Goal: Transaction & Acquisition: Download file/media

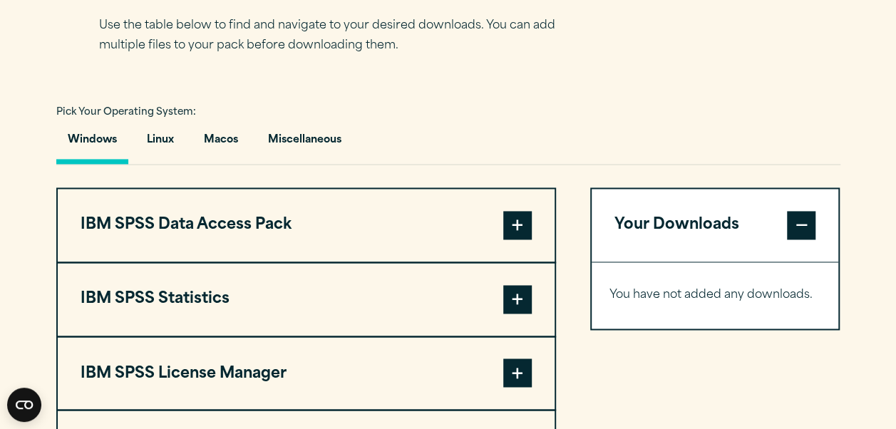
scroll to position [986, 0]
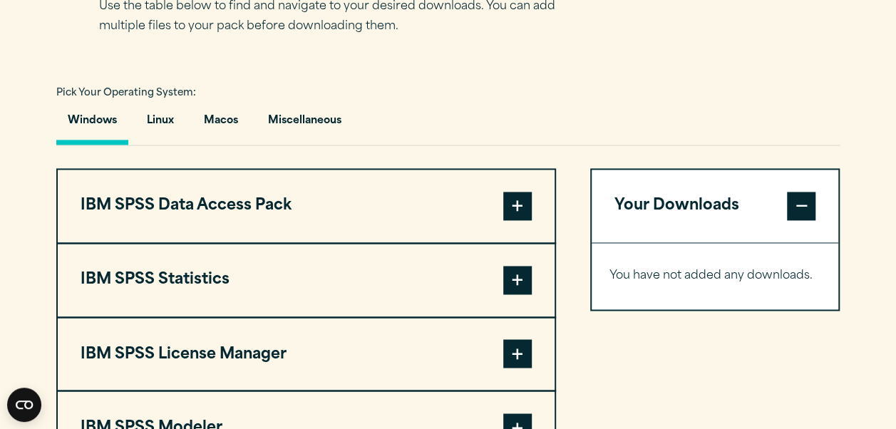
click at [90, 113] on button "Windows" at bounding box center [92, 124] width 72 height 41
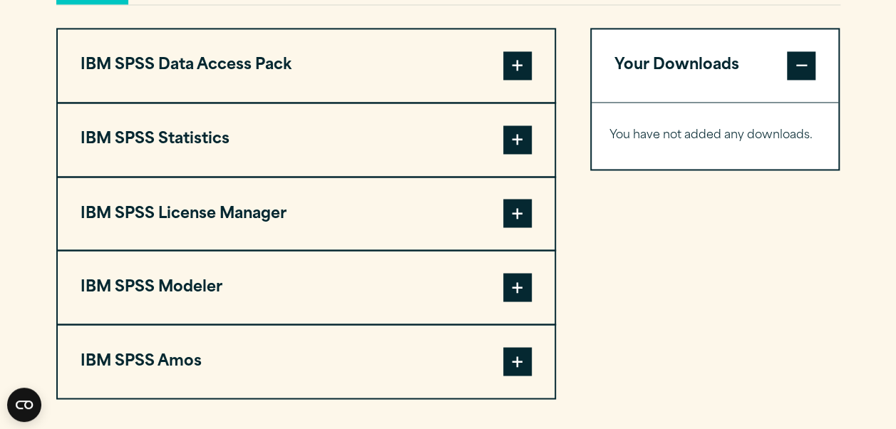
scroll to position [1114, 0]
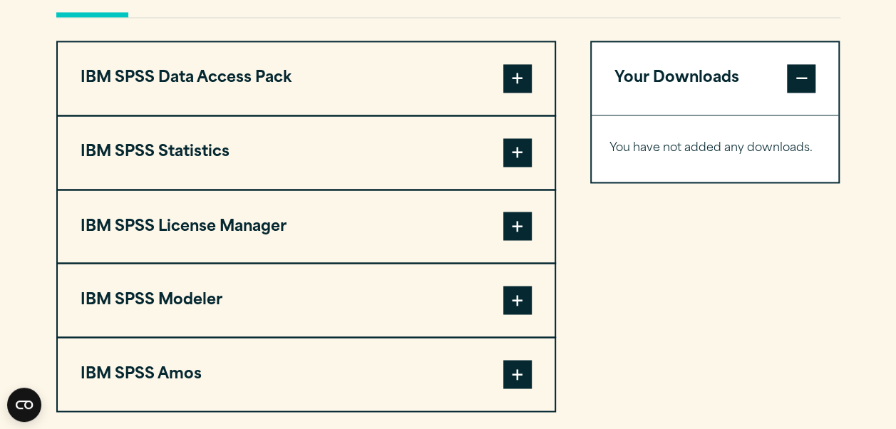
click at [511, 151] on span at bounding box center [517, 152] width 28 height 28
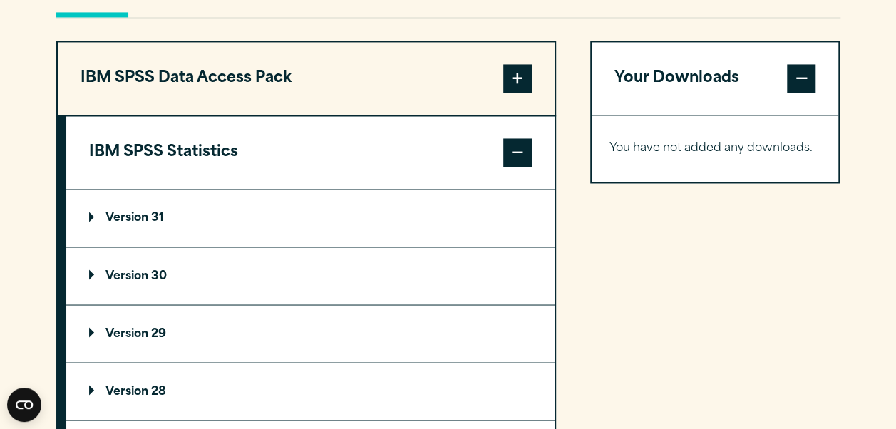
click at [165, 272] on p "Version 30" at bounding box center [128, 275] width 78 height 11
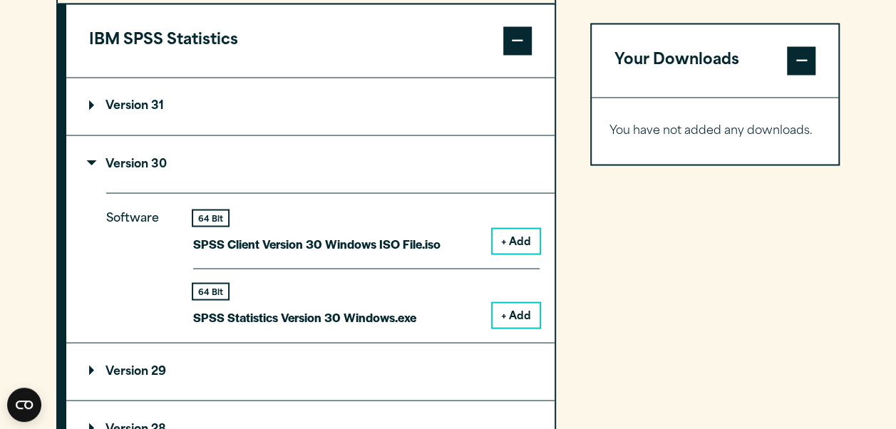
scroll to position [1275, 0]
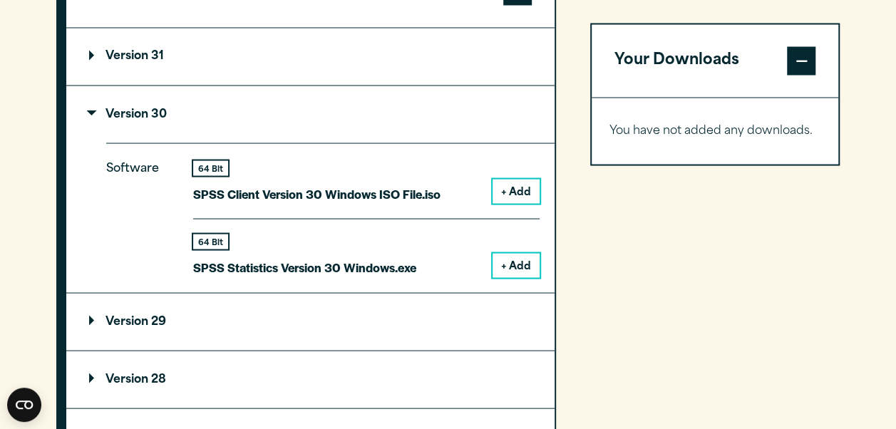
click at [150, 320] on p "Version 29" at bounding box center [127, 321] width 77 height 11
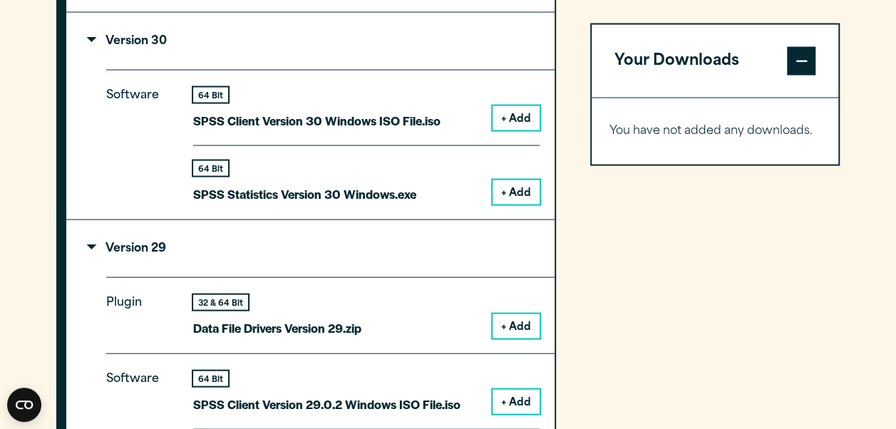
scroll to position [1337, 0]
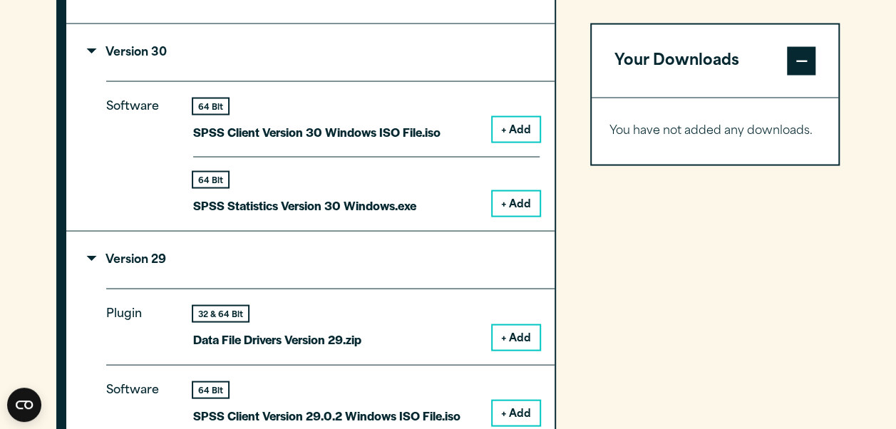
click at [91, 249] on summary "Version 29" at bounding box center [310, 259] width 488 height 57
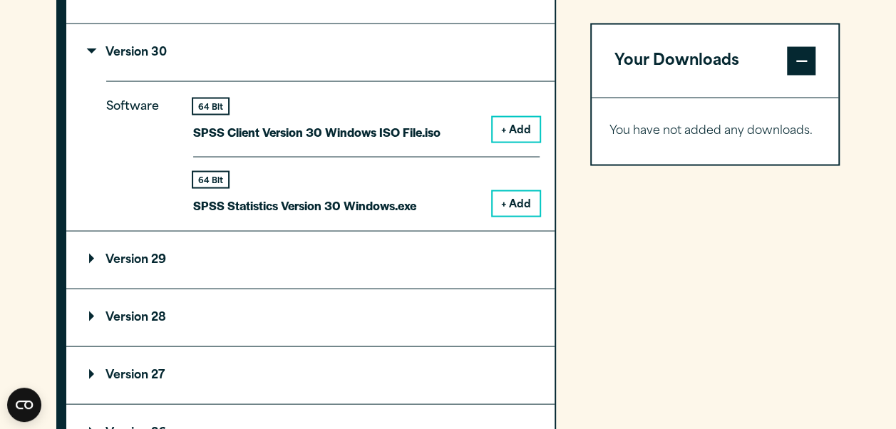
click at [89, 52] on p "Version 30" at bounding box center [128, 51] width 78 height 11
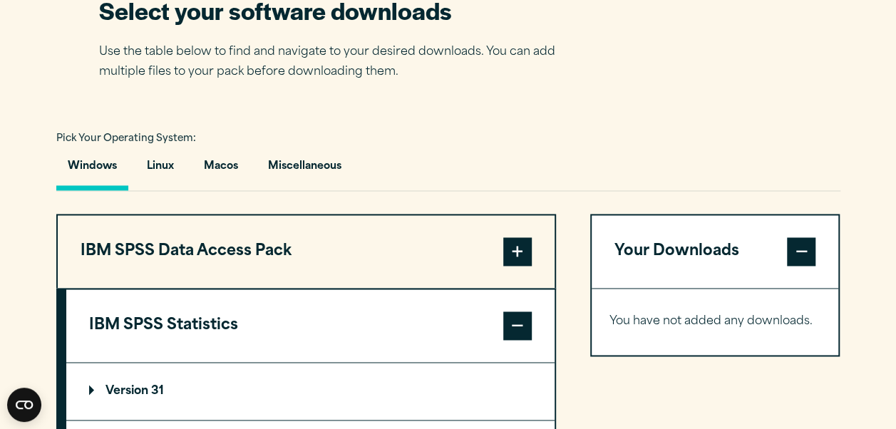
scroll to position [948, 0]
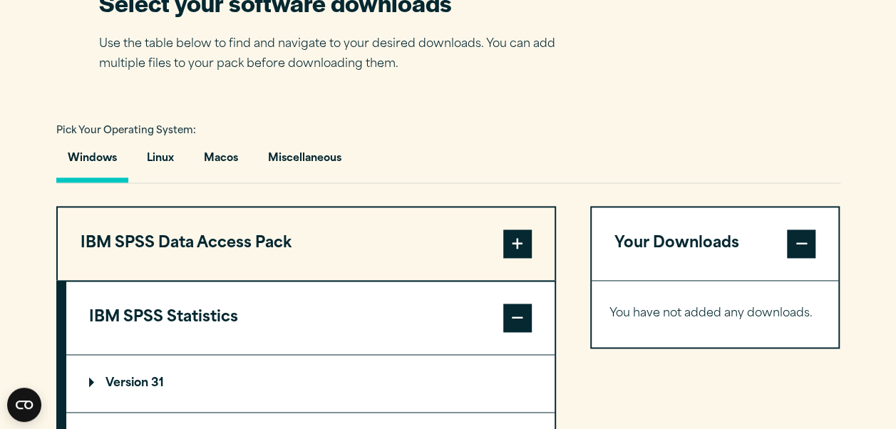
click at [519, 254] on span at bounding box center [517, 243] width 28 height 28
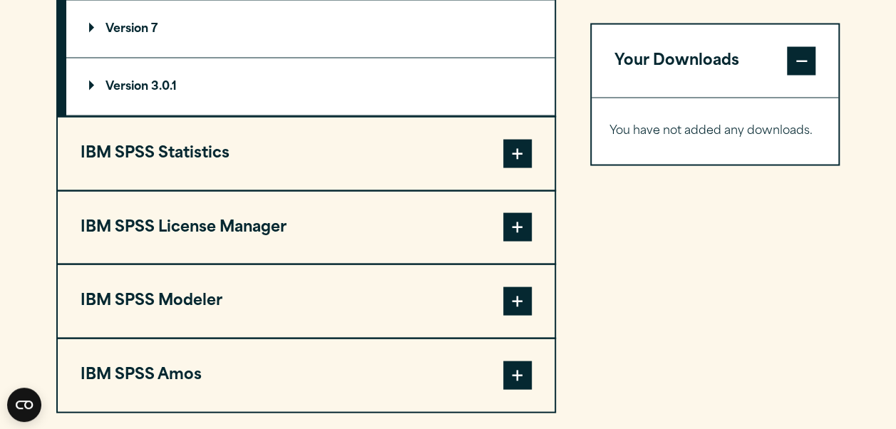
scroll to position [1340, 0]
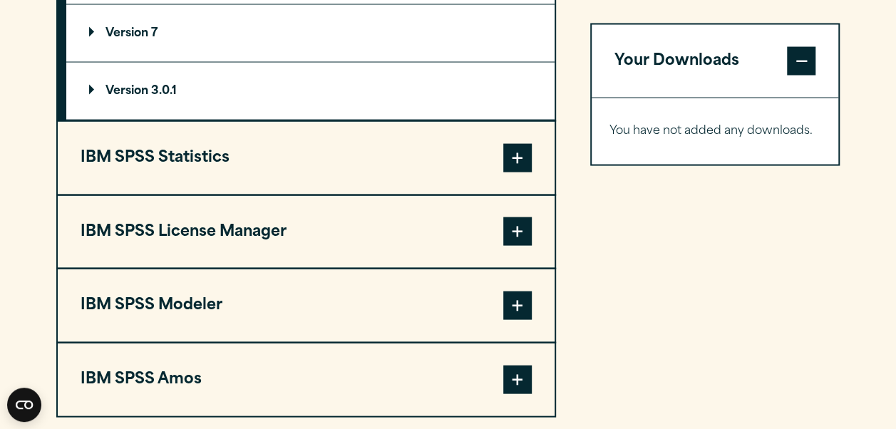
click at [517, 209] on button "IBM SPSS License Manager" at bounding box center [306, 231] width 497 height 73
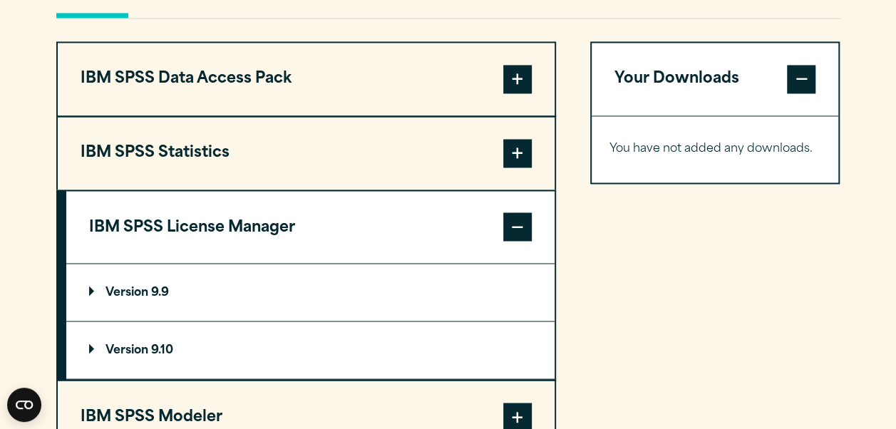
scroll to position [1103, 0]
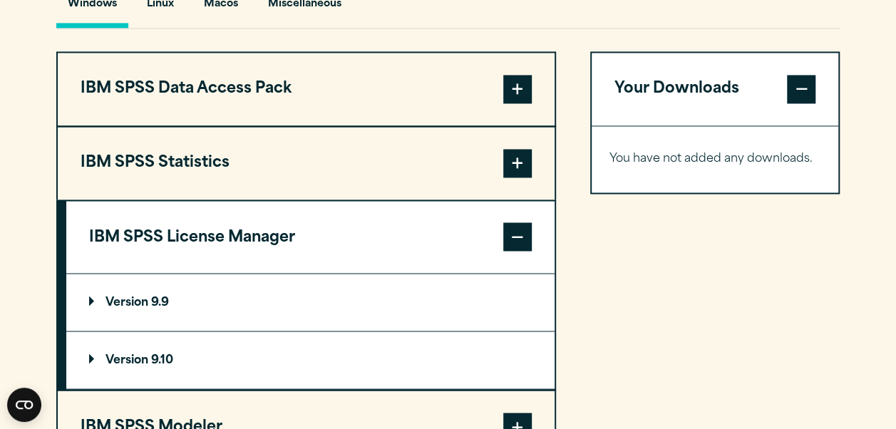
click at [524, 149] on span at bounding box center [517, 163] width 28 height 28
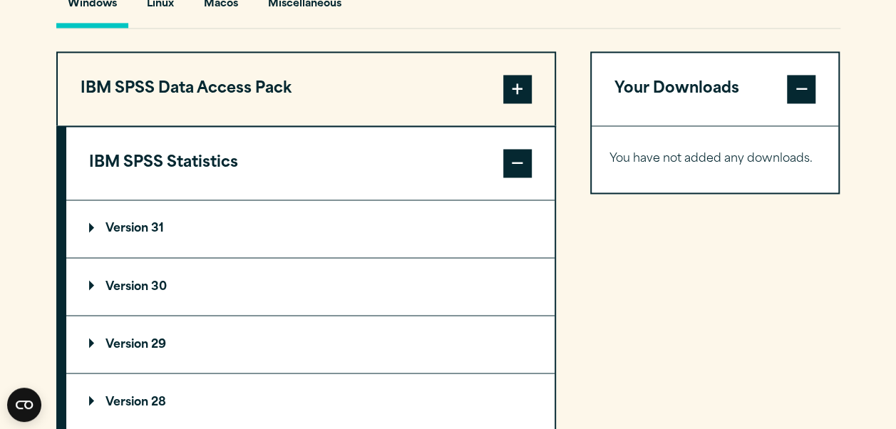
click at [199, 281] on summary "Version 30" at bounding box center [310, 286] width 488 height 57
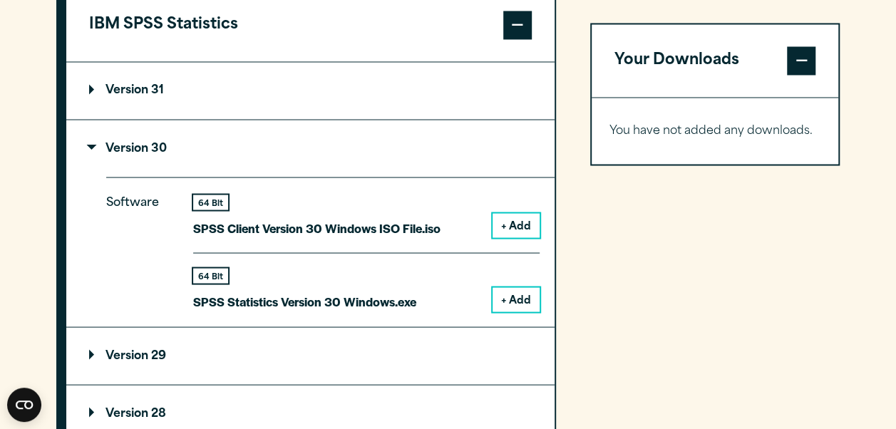
scroll to position [1245, 0]
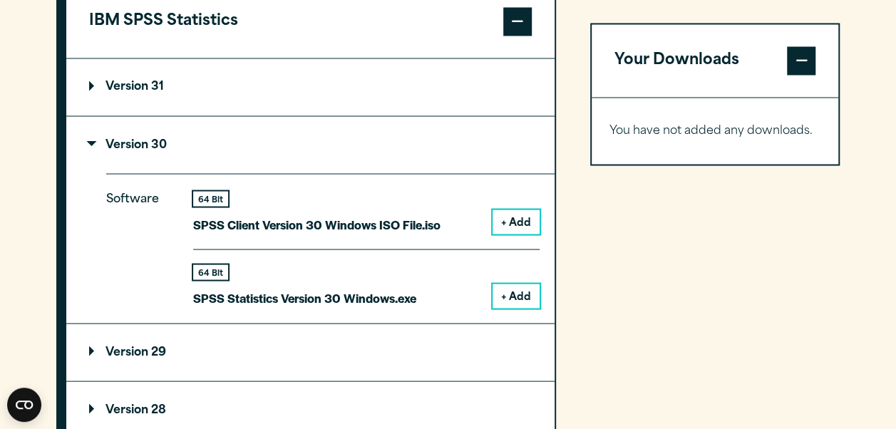
click at [510, 286] on button "+ Add" at bounding box center [515, 296] width 47 height 24
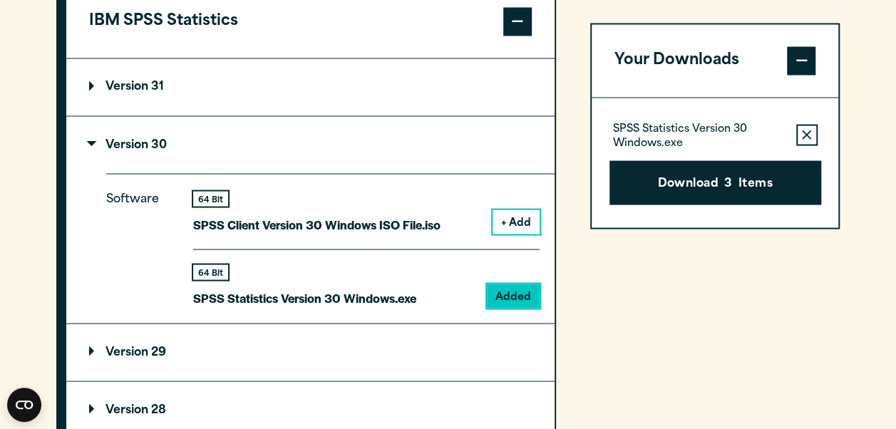
click at [797, 66] on span at bounding box center [801, 60] width 28 height 28
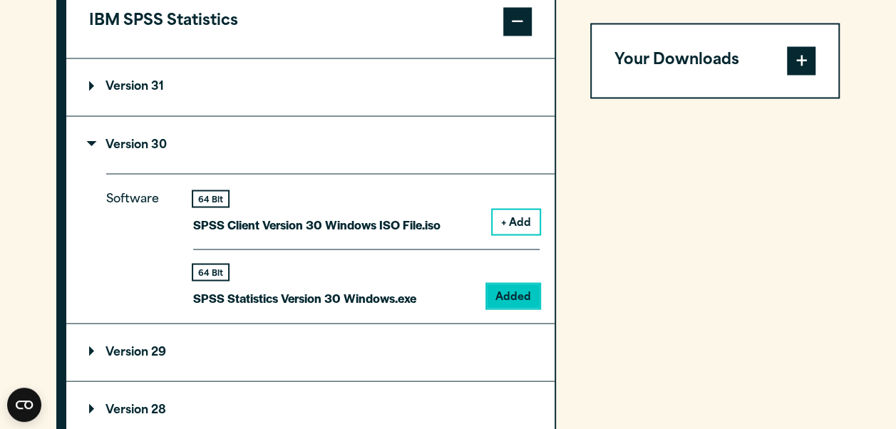
click at [797, 66] on span at bounding box center [801, 60] width 28 height 28
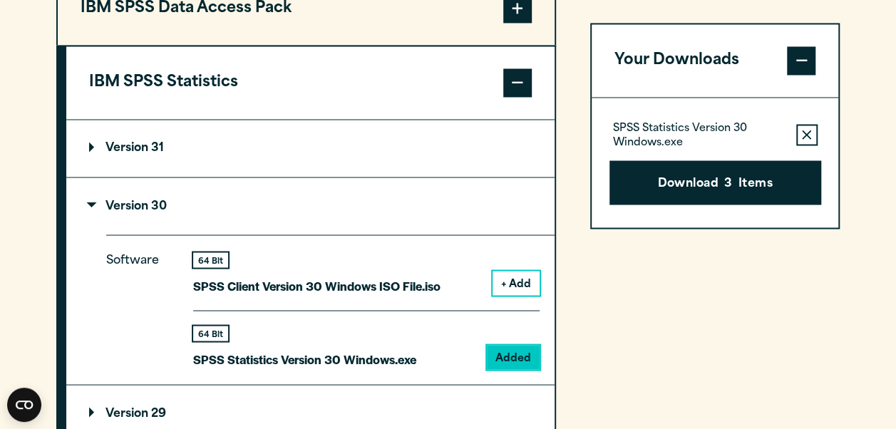
scroll to position [1187, 0]
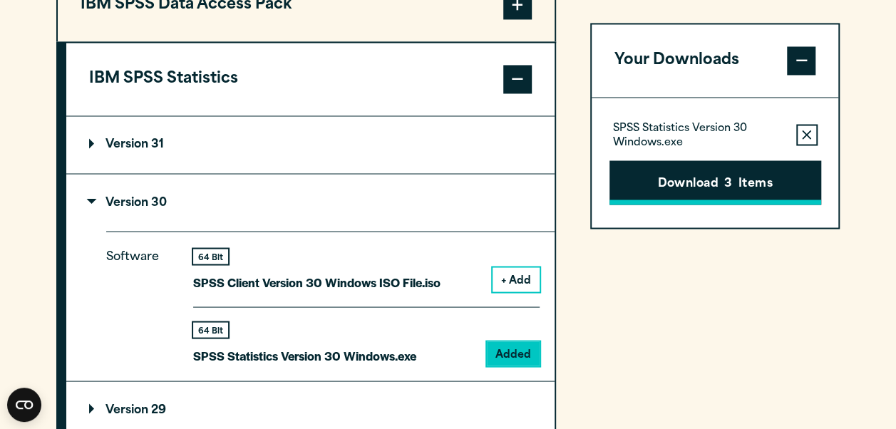
click at [711, 167] on button "Download 3 Items" at bounding box center [715, 182] width 212 height 44
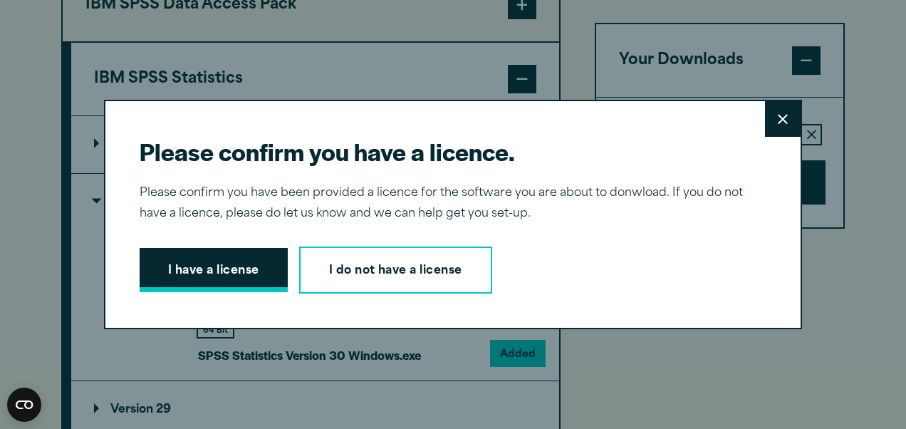
click at [252, 261] on button "I have a license" at bounding box center [214, 270] width 148 height 44
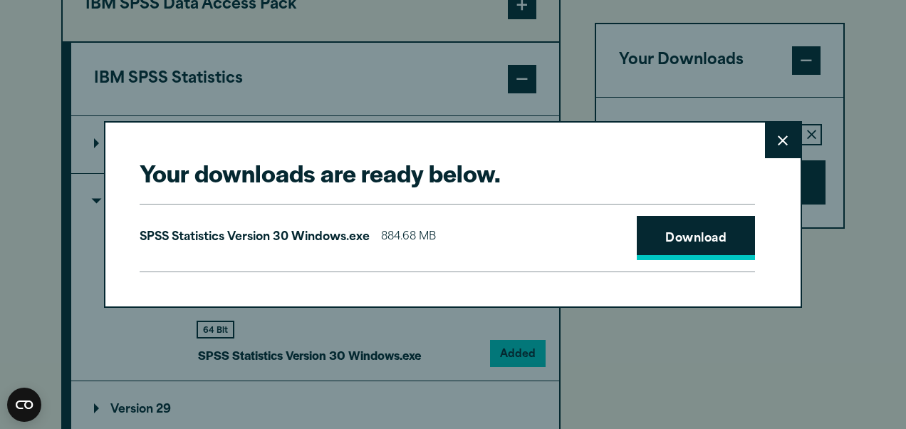
click at [675, 239] on link "Download" at bounding box center [696, 238] width 118 height 44
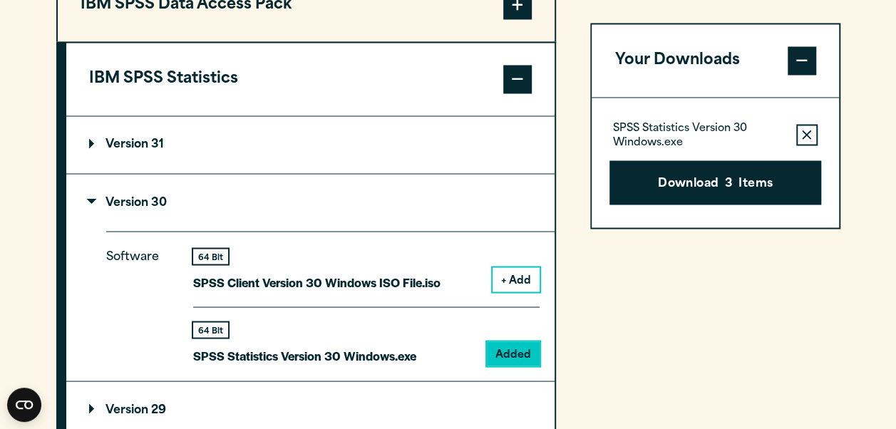
click at [875, 257] on div "Your downloads are ready below. Close SPSS Statistics Version 30 Windows.exe 88…" at bounding box center [448, 214] width 896 height 429
